Goal: Information Seeking & Learning: Learn about a topic

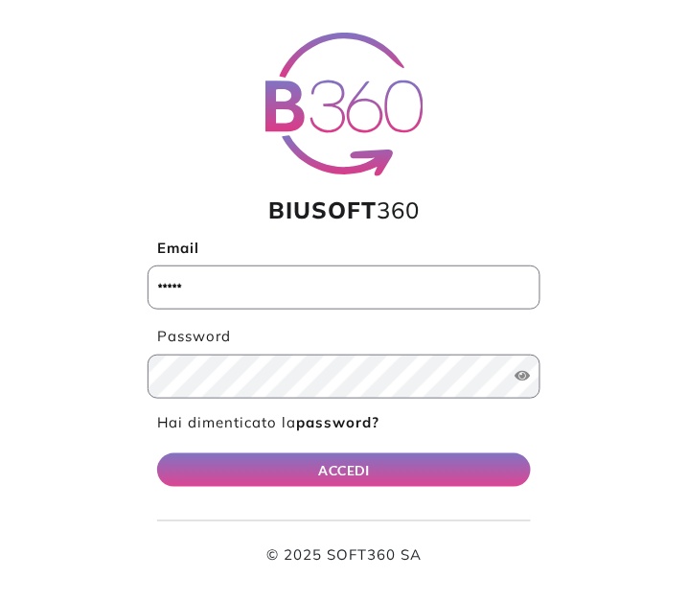
click at [172, 285] on input "Email" at bounding box center [344, 287] width 393 height 44
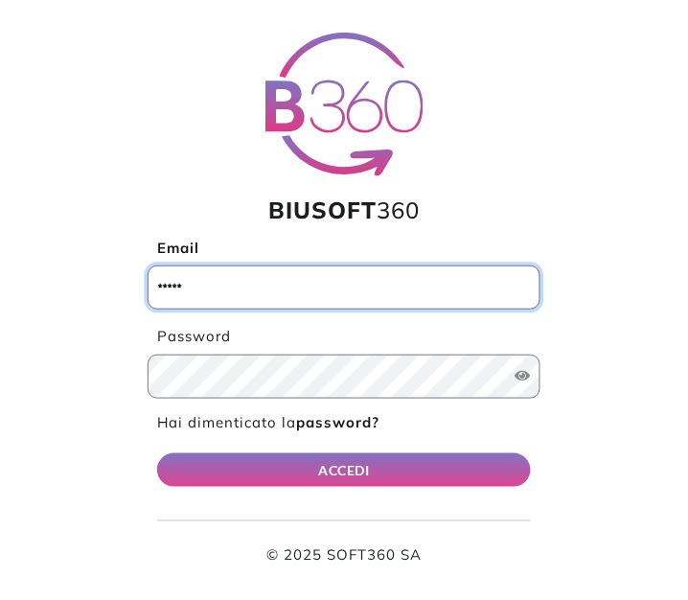
type input "**********"
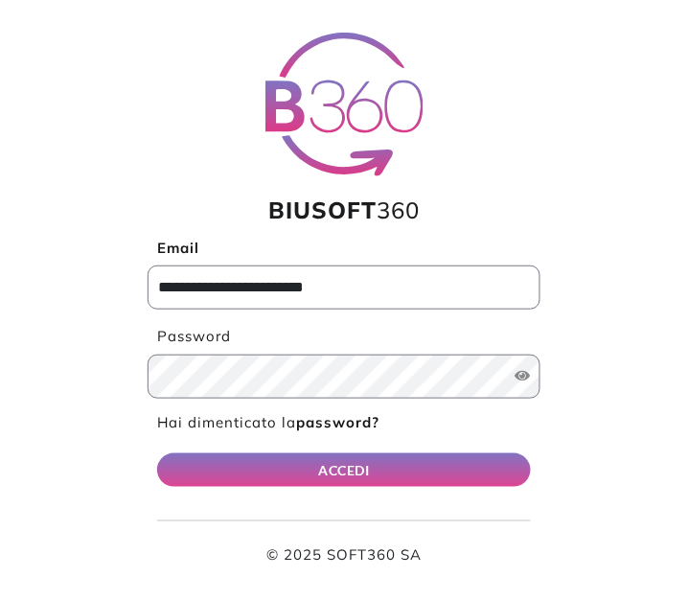
click at [157, 453] on button "ACCEDI" at bounding box center [344, 470] width 374 height 34
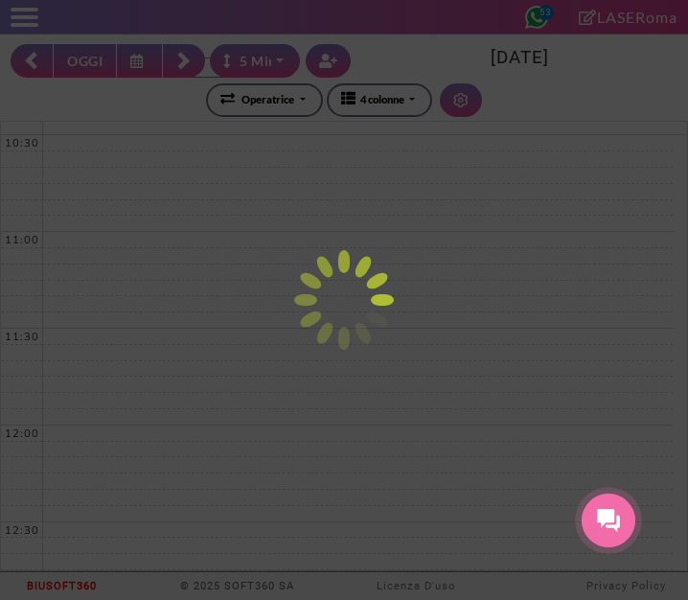
select select "*"
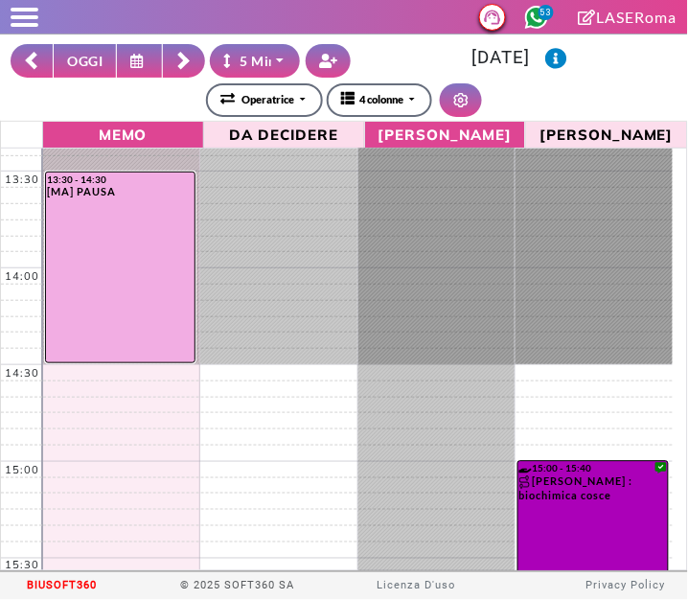
scroll to position [559, 0]
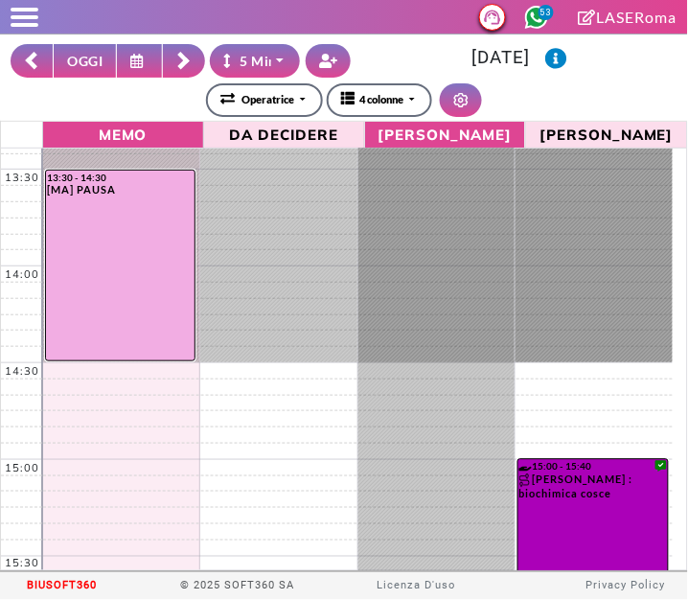
click at [75, 56] on button "OGGI" at bounding box center [85, 61] width 64 height 34
type input "**********"
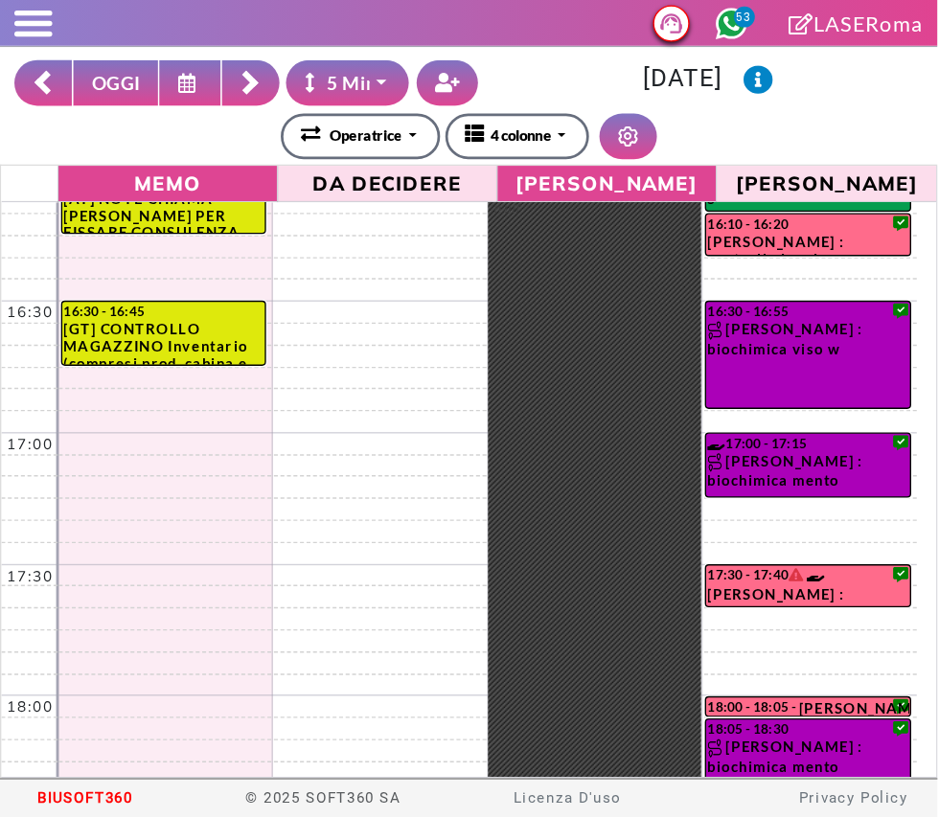
scroll to position [1089, 0]
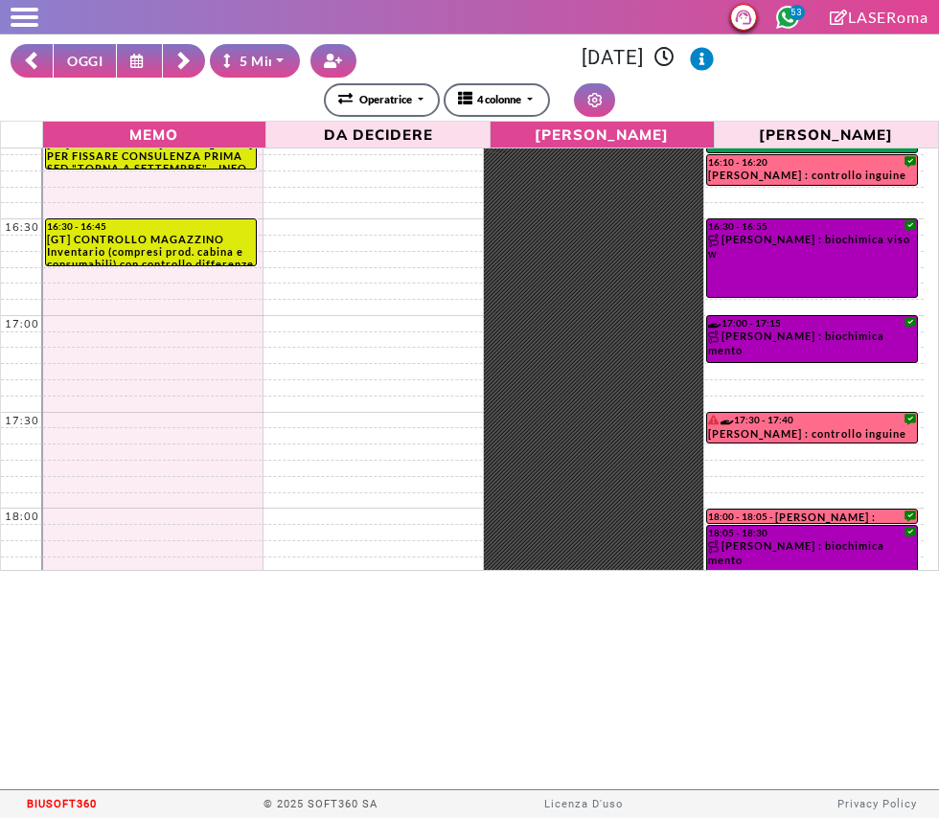
click at [28, 24] on span at bounding box center [25, 25] width 28 height 4
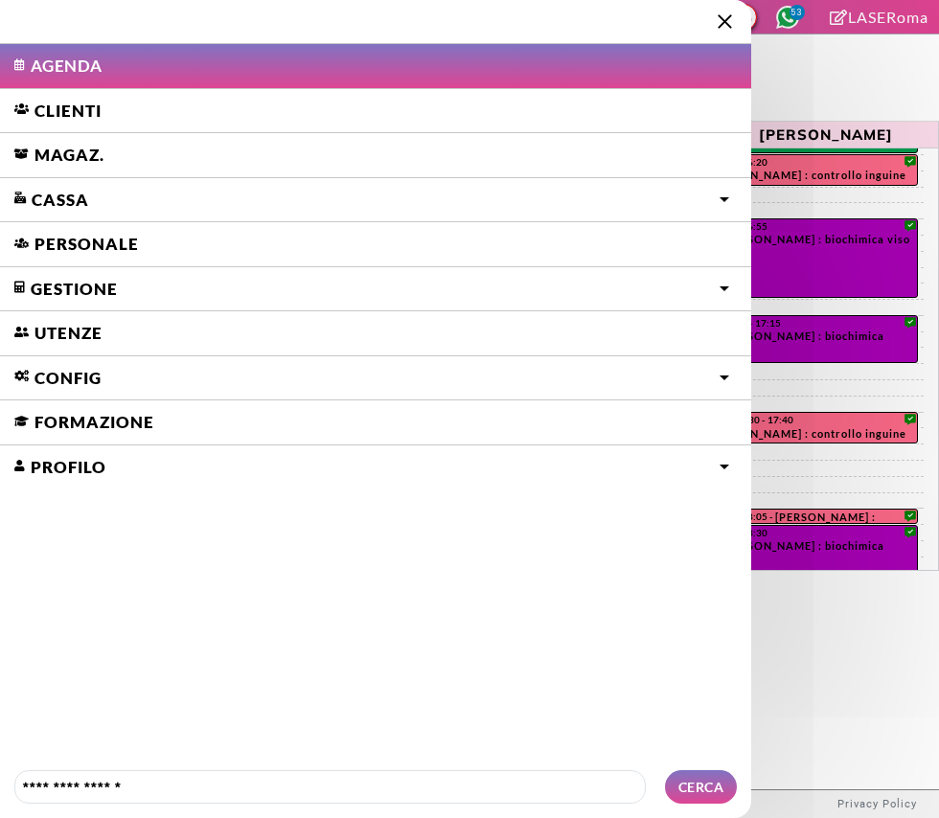
click at [49, 222] on link "Gestione" at bounding box center [375, 200] width 751 height 44
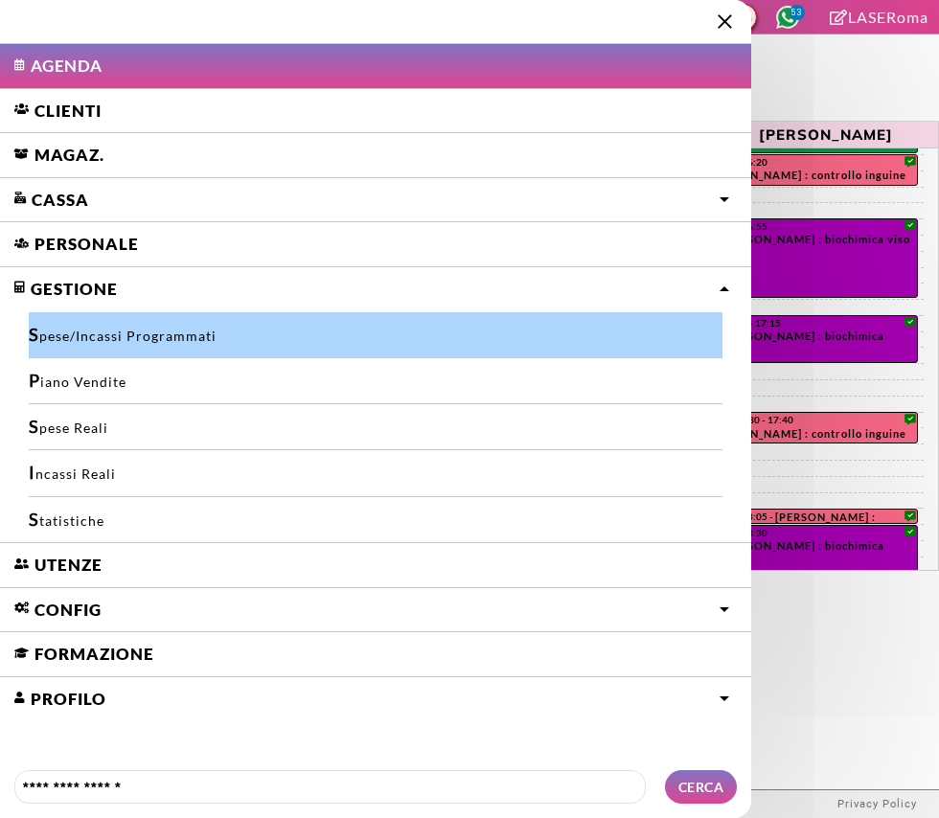
click at [49, 337] on link "Spese/Incassi Programmati" at bounding box center [376, 335] width 694 height 46
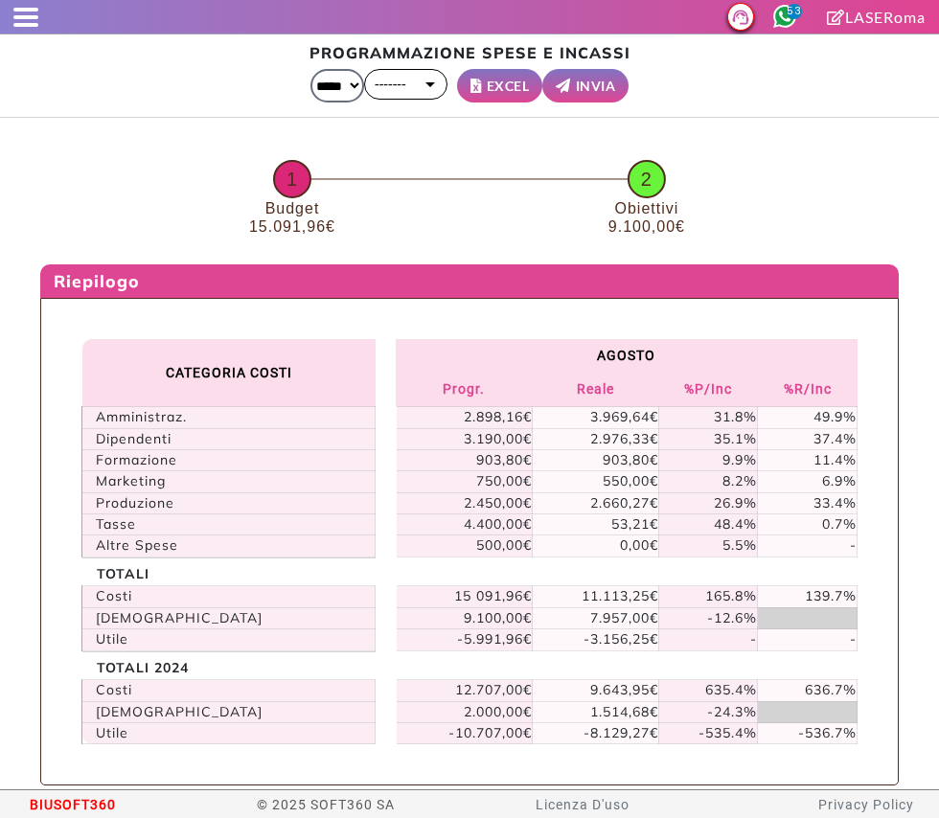
select select "*"
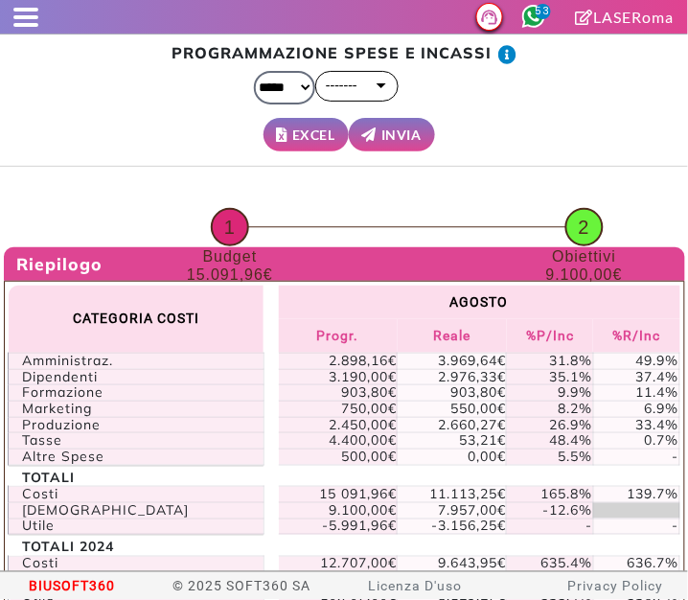
click at [21, 15] on span at bounding box center [25, 17] width 25 height 4
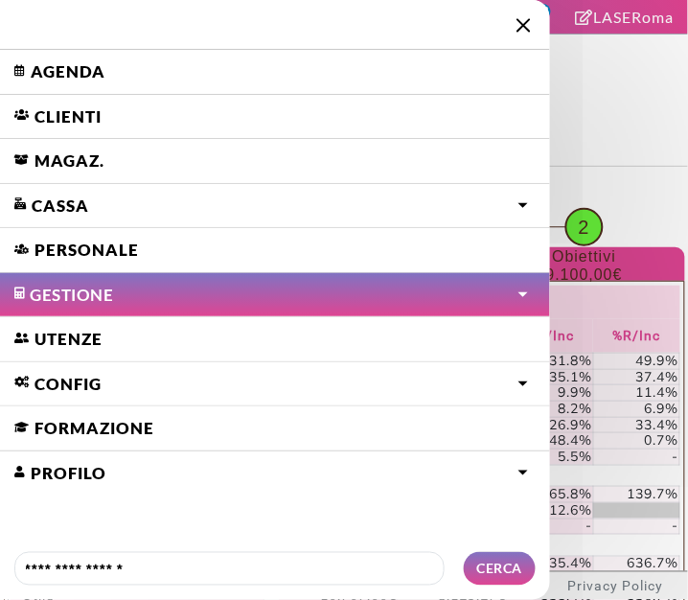
click at [50, 302] on link "Gestione" at bounding box center [275, 295] width 550 height 44
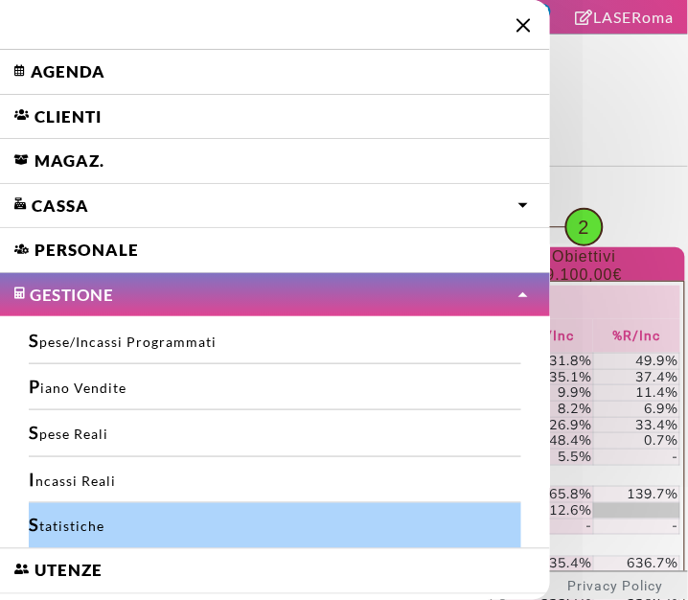
click at [52, 524] on link "Statistiche" at bounding box center [275, 525] width 493 height 45
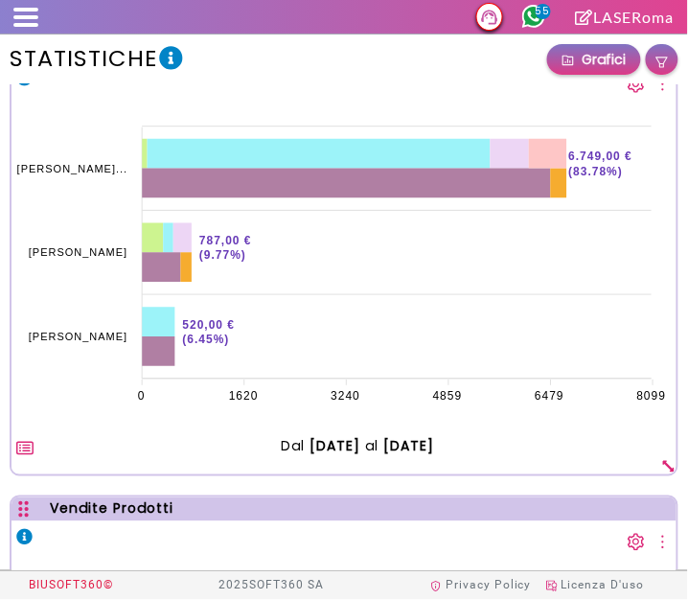
scroll to position [2352, 0]
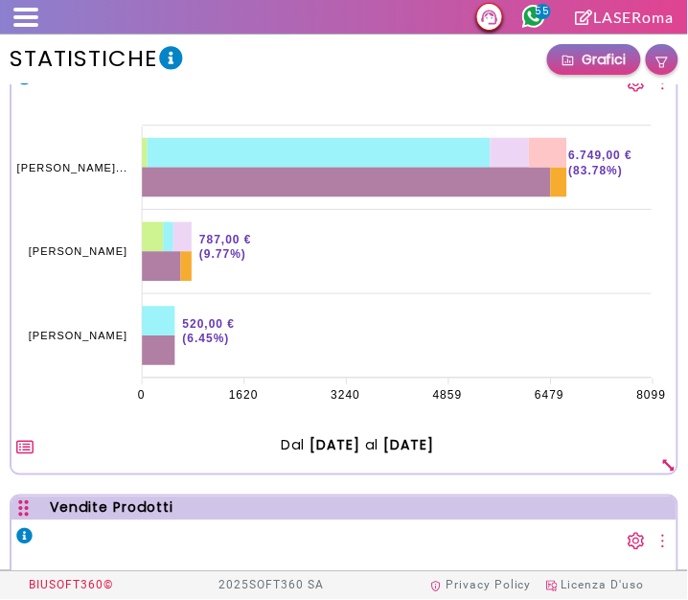
click at [607, 414] on foreignobject at bounding box center [345, 255] width 666 height 317
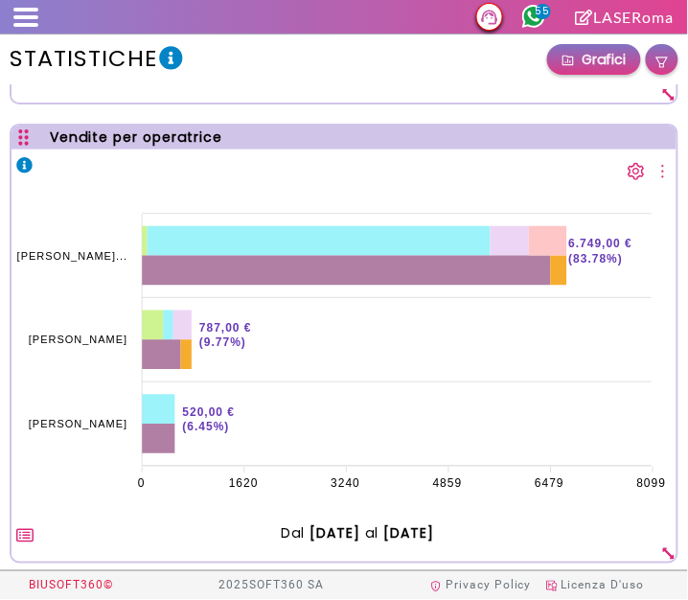
scroll to position [2267, 0]
